Goal: Task Accomplishment & Management: Manage account settings

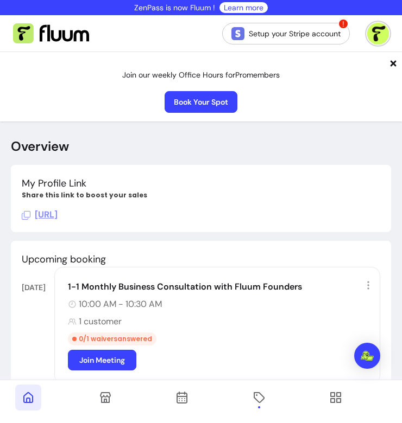
click at [341, 400] on icon at bounding box center [335, 397] width 13 height 13
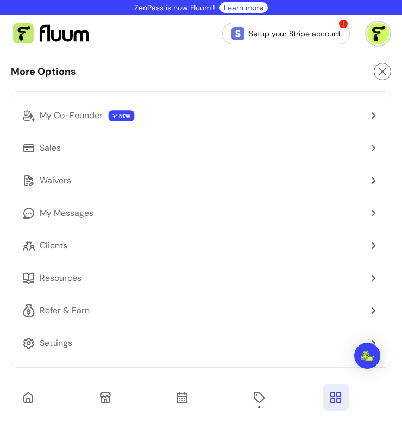
click at [268, 397] on span at bounding box center [259, 398] width 26 height 26
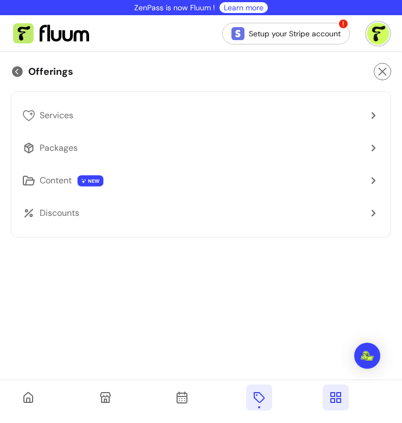
click at [48, 113] on span "Services" at bounding box center [57, 115] width 34 height 13
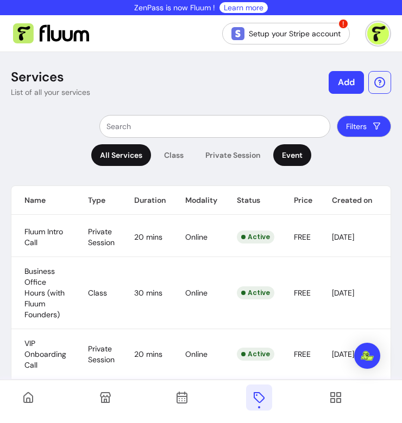
click at [286, 165] on div "Event" at bounding box center [292, 155] width 38 height 22
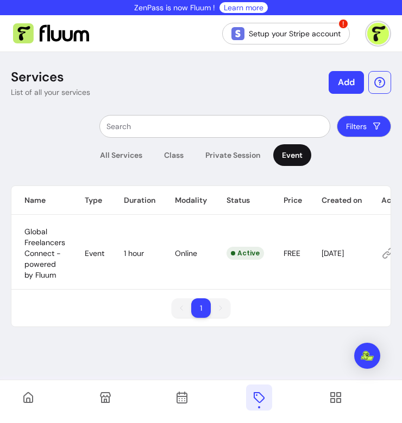
scroll to position [0, 32]
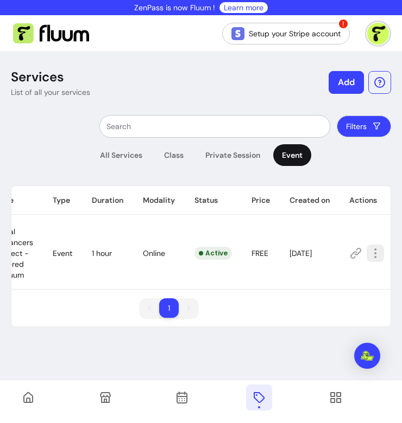
click at [374, 252] on icon "button" at bounding box center [374, 253] width 13 height 13
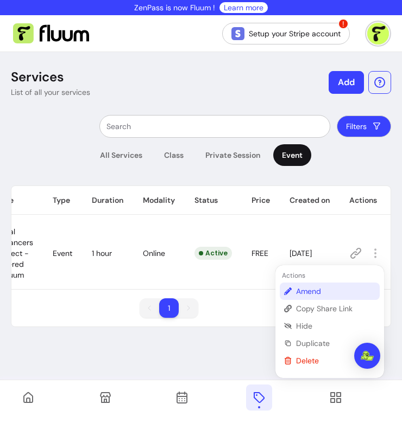
click at [318, 285] on li "Amend" at bounding box center [329, 291] width 100 height 17
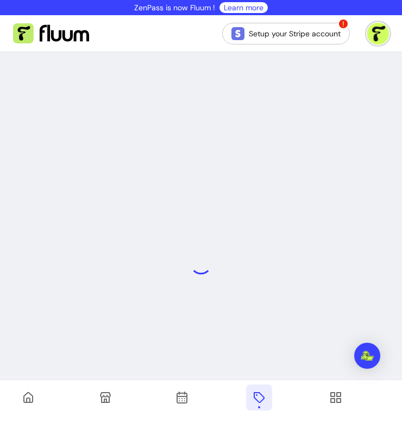
select select "***"
select select "******"
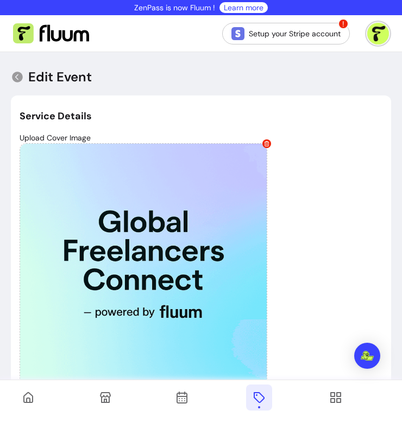
type input "**********"
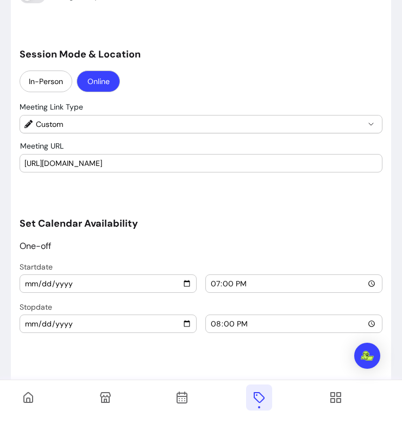
scroll to position [1129, 0]
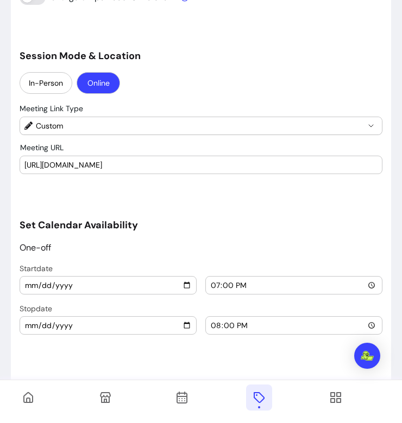
click at [214, 285] on input "19:00" at bounding box center [293, 285] width 167 height 12
type input "12:00"
click at [233, 250] on div "One-off" at bounding box center [201, 247] width 362 height 13
click at [212, 328] on input "20:00" at bounding box center [293, 326] width 167 height 12
type input "12:45"
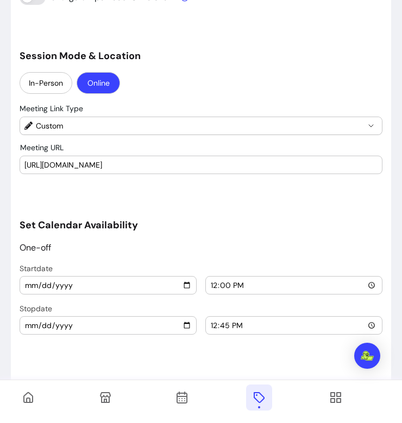
click at [273, 219] on h5 "Set Calendar Availability" at bounding box center [201, 225] width 362 height 15
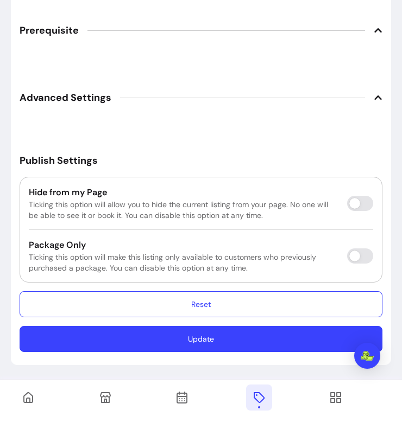
click at [245, 343] on button "Update" at bounding box center [201, 339] width 362 height 26
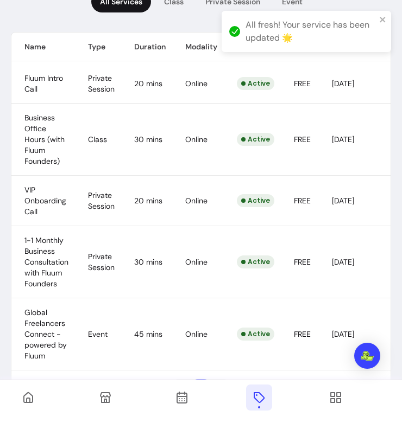
scroll to position [0, 43]
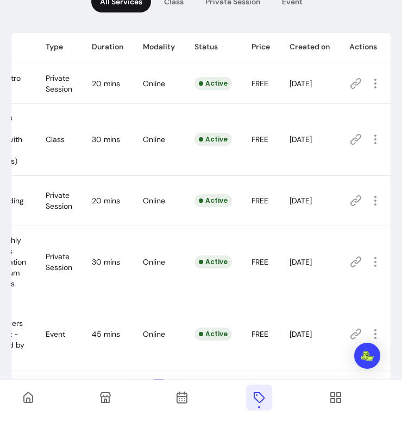
click at [356, 328] on icon at bounding box center [355, 334] width 13 height 13
